Goal: Check status: Check status

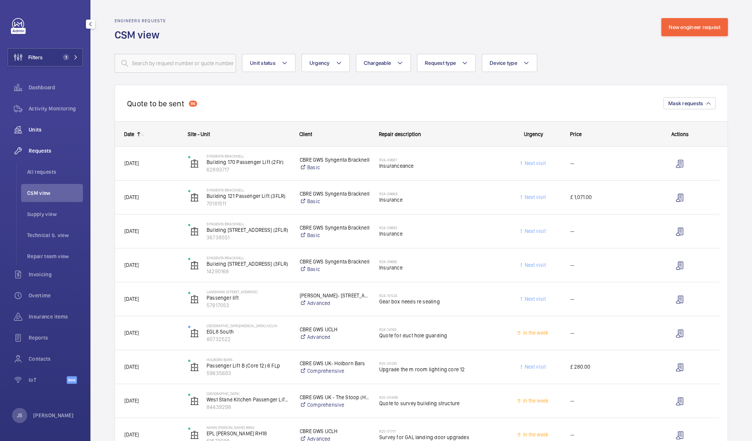
click at [40, 130] on span "Units" at bounding box center [56, 130] width 54 height 8
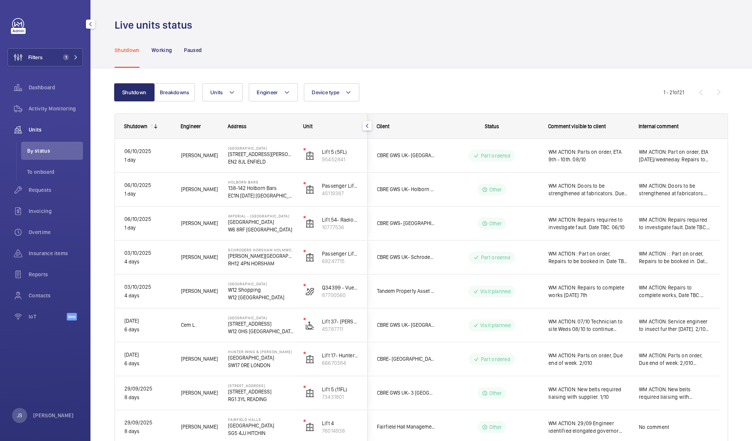
click at [38, 131] on span "Units" at bounding box center [56, 130] width 54 height 8
click at [44, 109] on span "Activity Monitoring" at bounding box center [56, 109] width 54 height 8
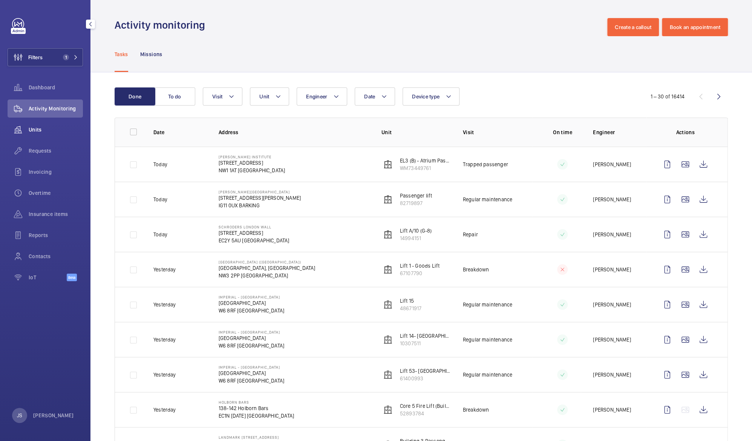
click at [33, 128] on span "Units" at bounding box center [56, 130] width 54 height 8
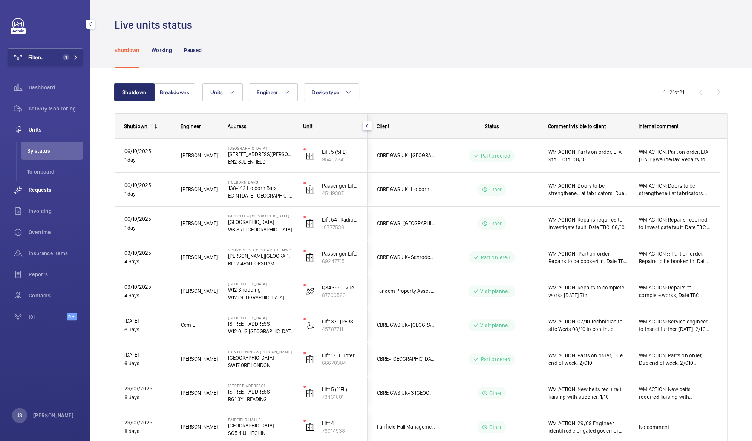
click at [37, 188] on span "Requests" at bounding box center [56, 190] width 54 height 8
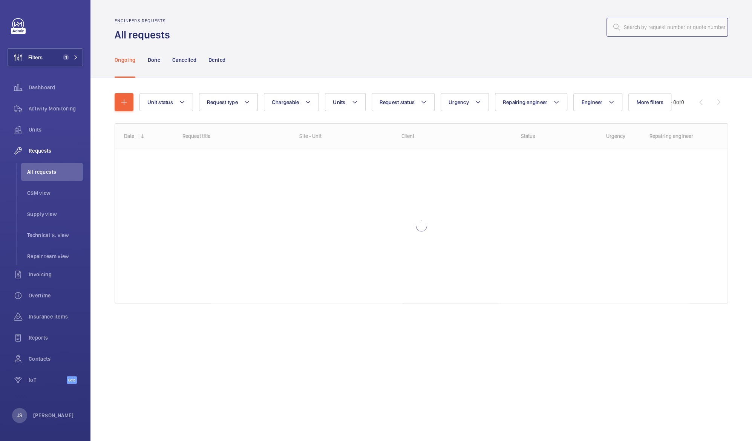
click at [636, 29] on input "text" at bounding box center [667, 27] width 121 height 19
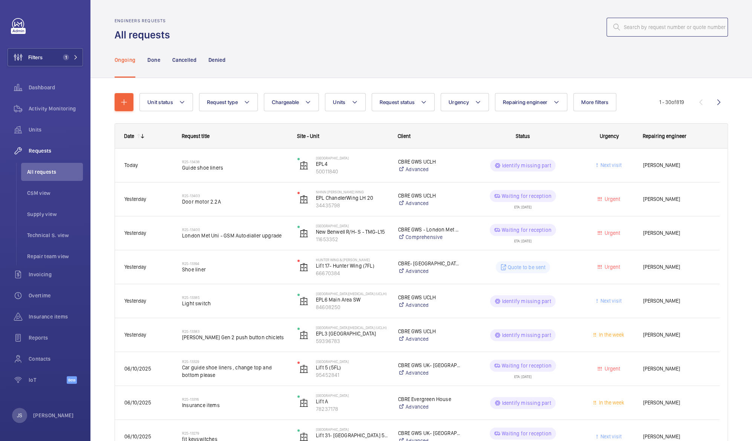
paste input "R25-08961"
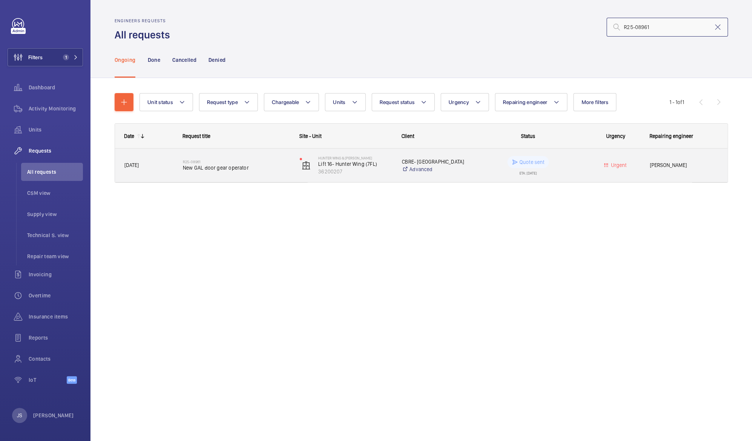
type input "R25-08961"
click at [524, 163] on p "Quote sent" at bounding box center [532, 162] width 25 height 8
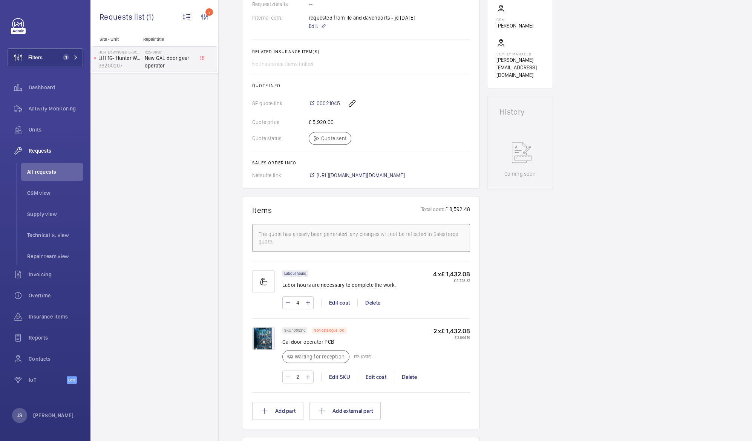
scroll to position [256, 0]
